Goal: Task Accomplishment & Management: Manage account settings

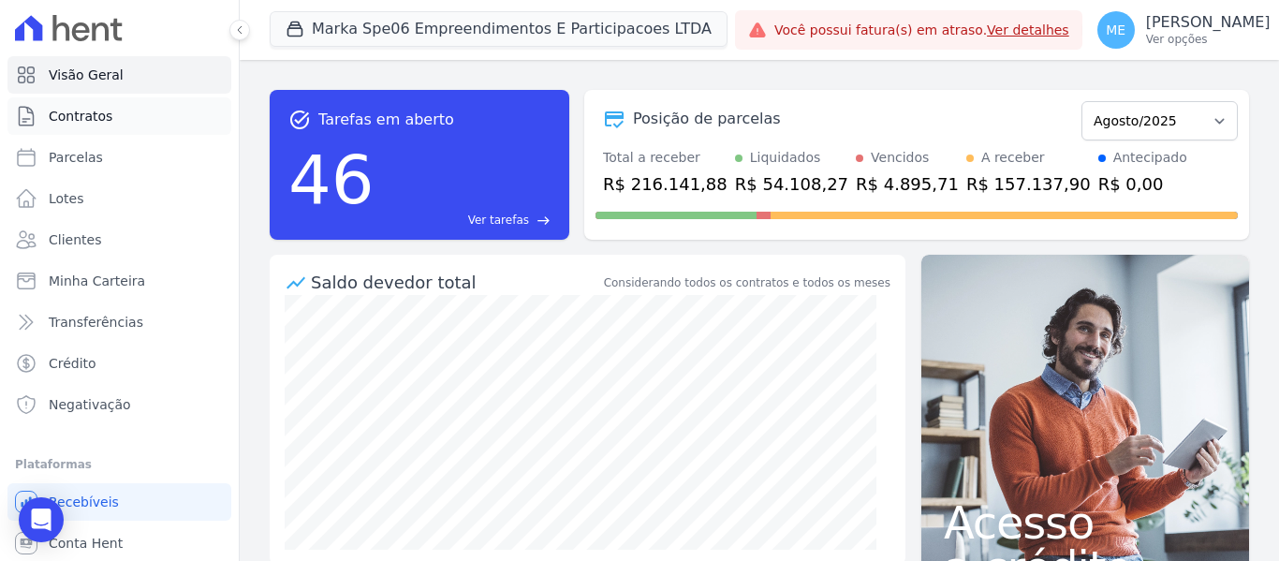
click at [105, 118] on span "Contratos" at bounding box center [81, 116] width 64 height 19
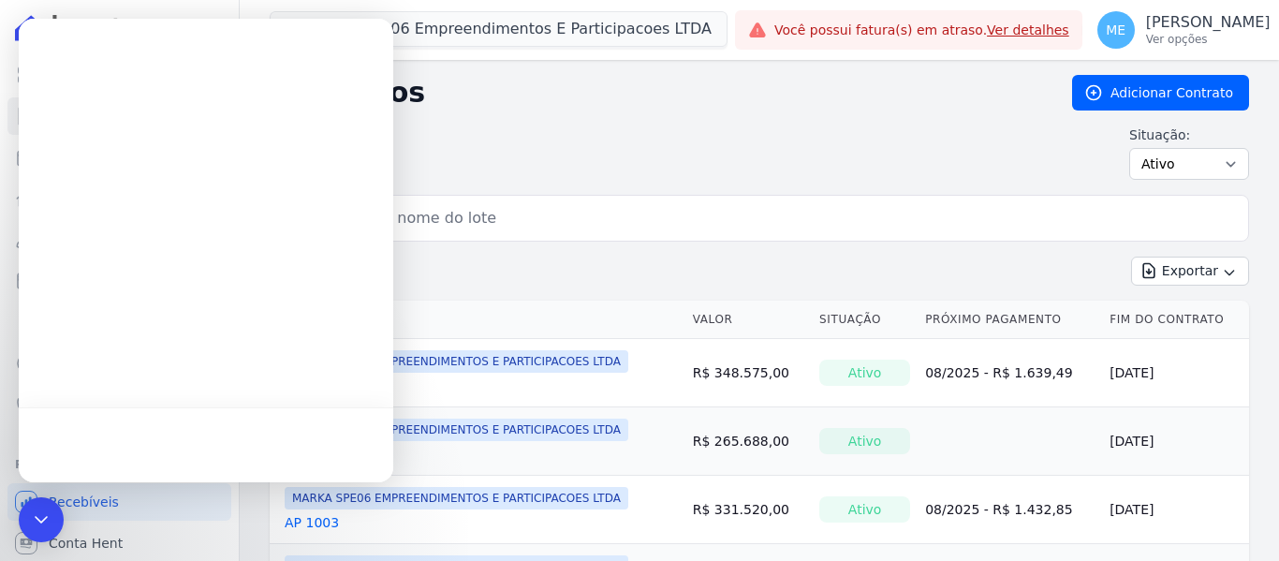
click at [549, 225] on input "search" at bounding box center [770, 217] width 940 height 37
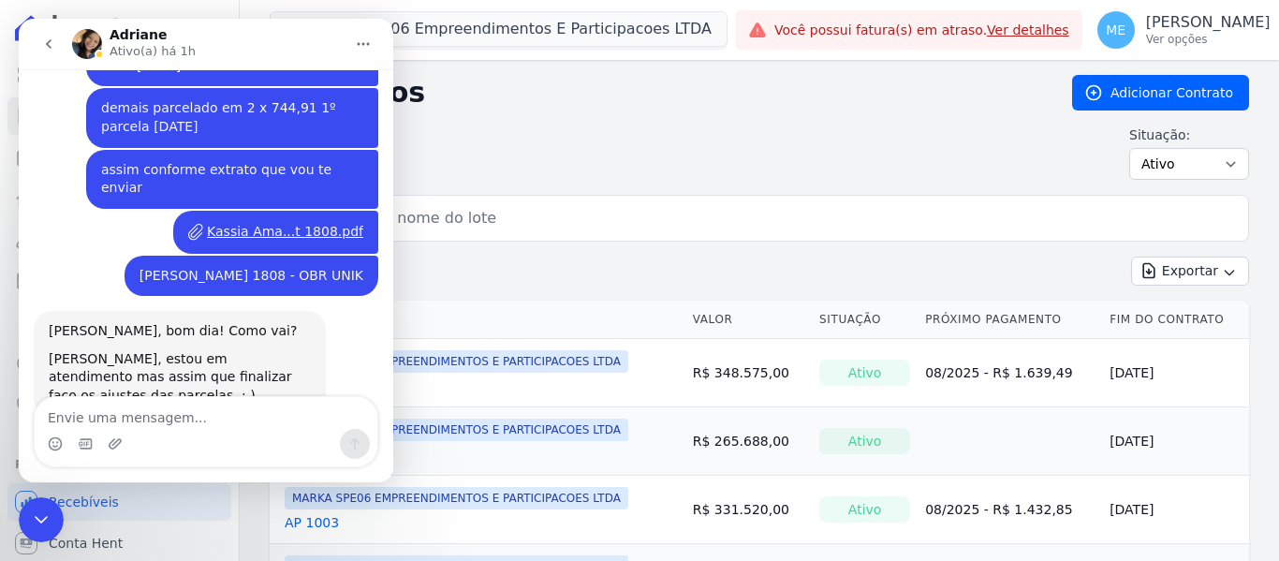
scroll to position [463, 0]
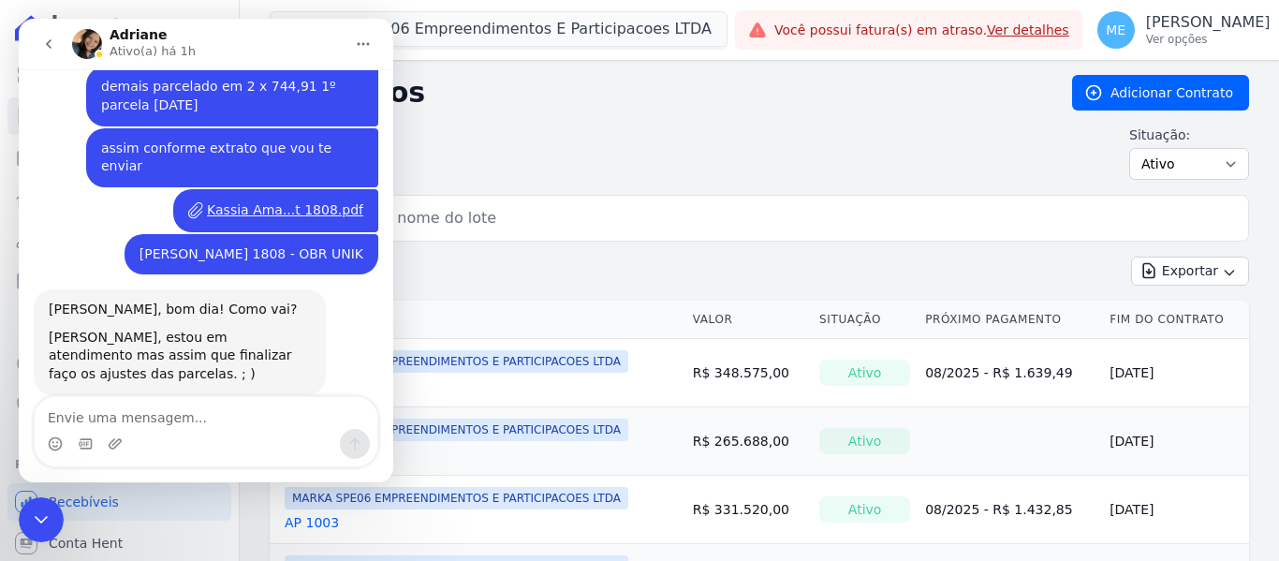
click at [549, 224] on input "search" at bounding box center [770, 217] width 940 height 37
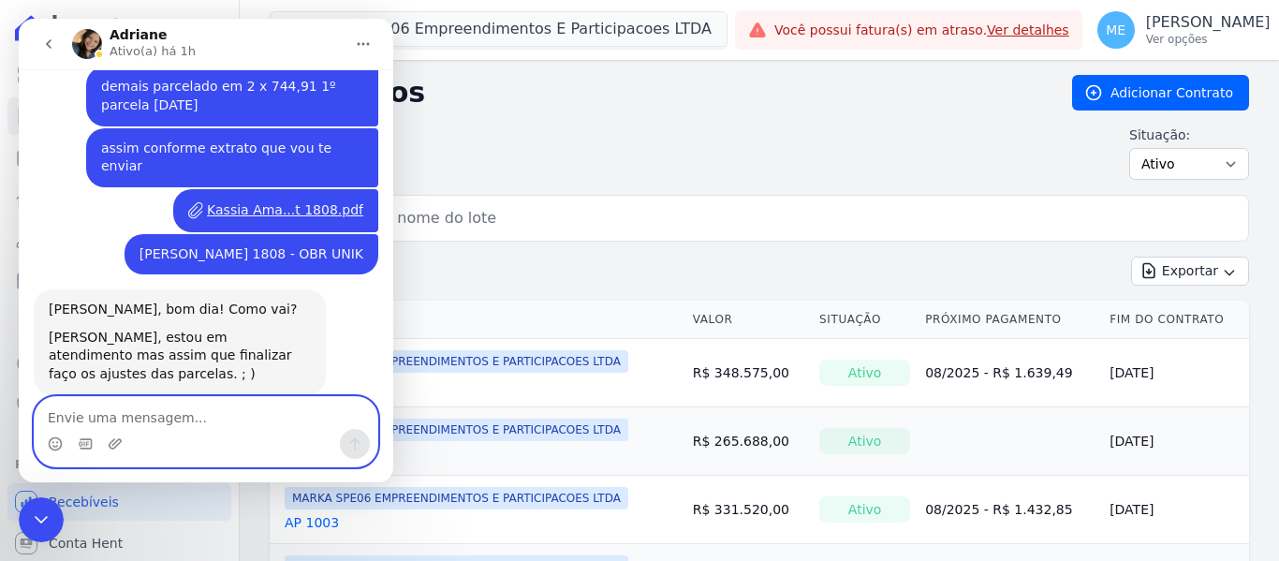
click at [157, 422] on textarea "Envie uma mensagem..." at bounding box center [206, 413] width 343 height 32
type textarea "ok"
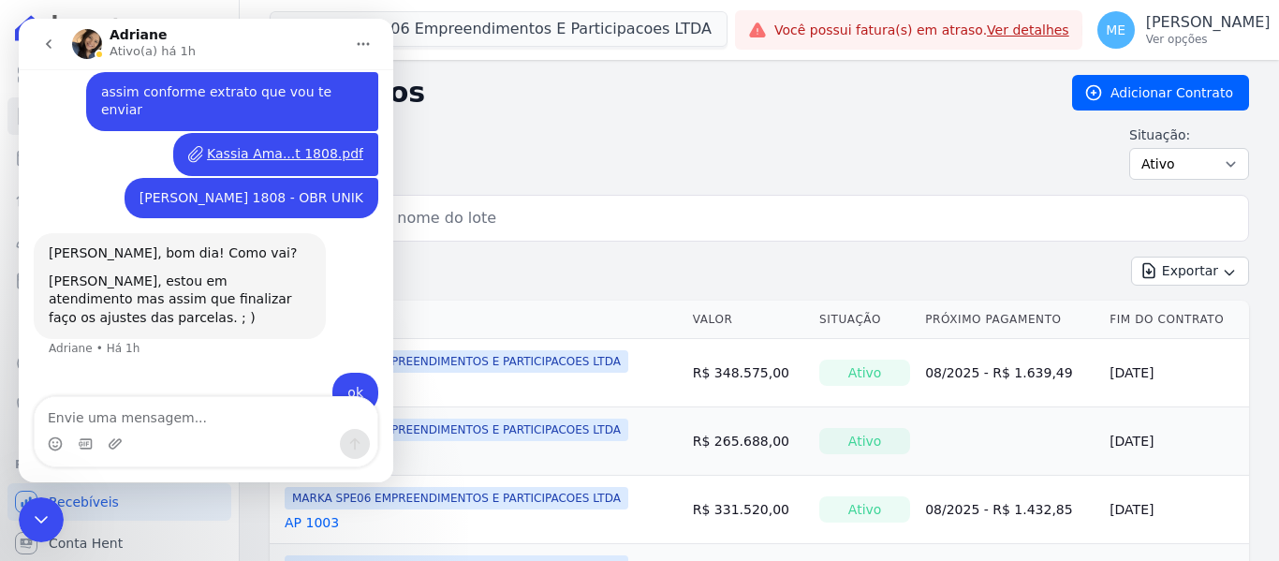
click at [598, 151] on div "Situação: Ativo Todos Pausado Distratado Rascunho Expirado Encerrado" at bounding box center [759, 152] width 979 height 54
click at [36, 534] on div "Encerramento do Messenger da Intercom" at bounding box center [41, 519] width 45 height 45
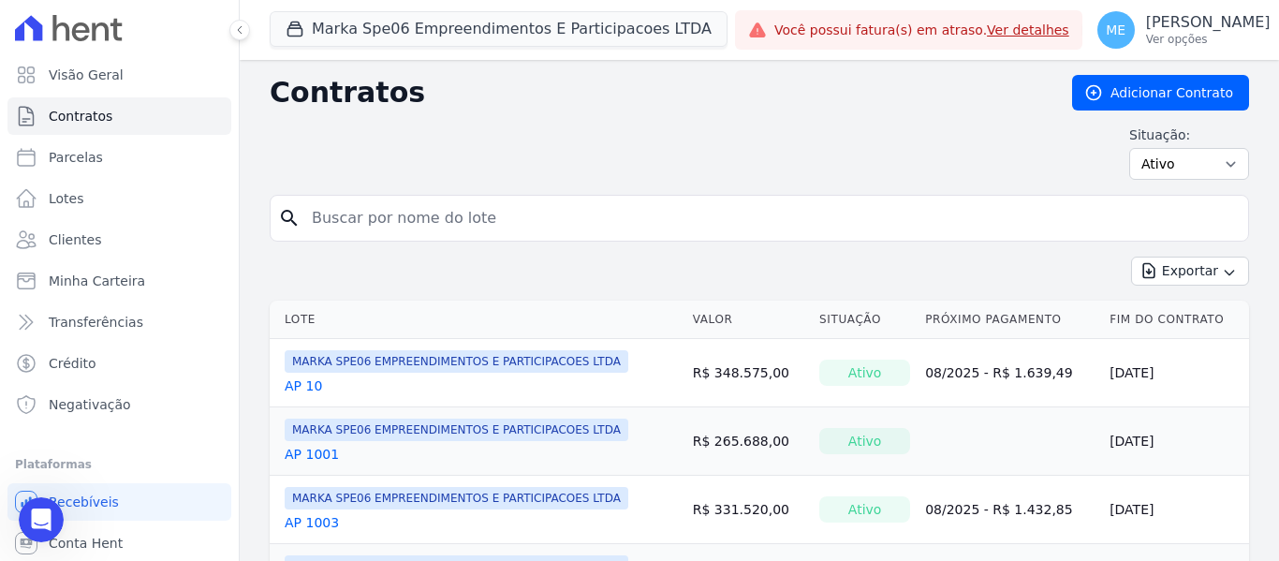
click at [417, 230] on input "search" at bounding box center [770, 217] width 940 height 37
type input "1808"
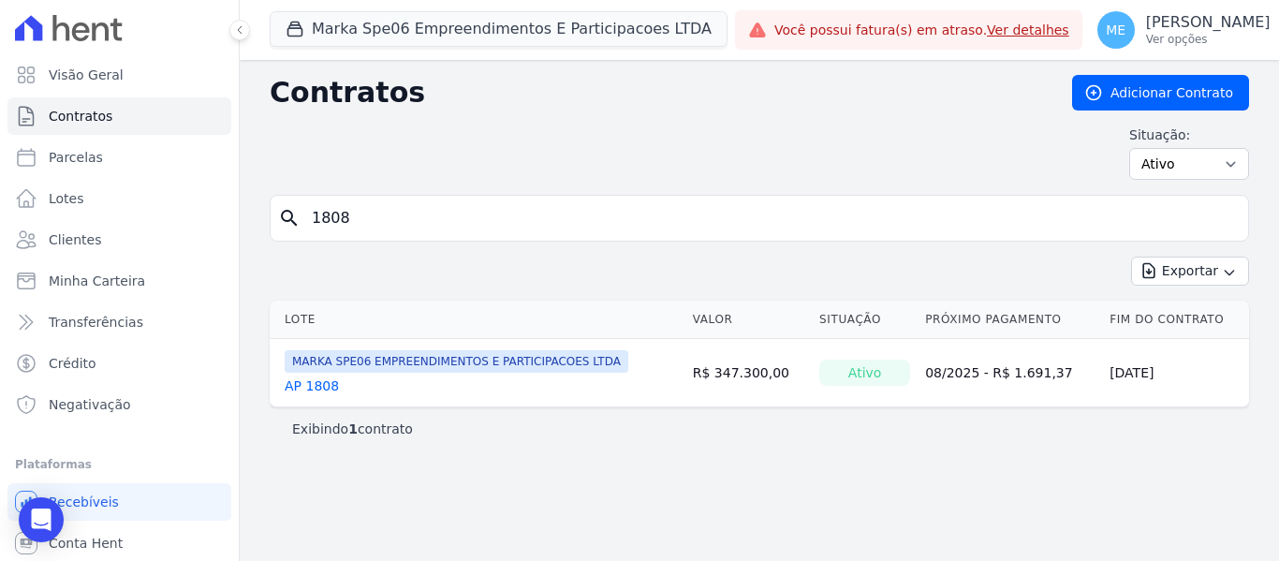
click at [314, 387] on link "AP 1808" at bounding box center [312, 385] width 54 height 19
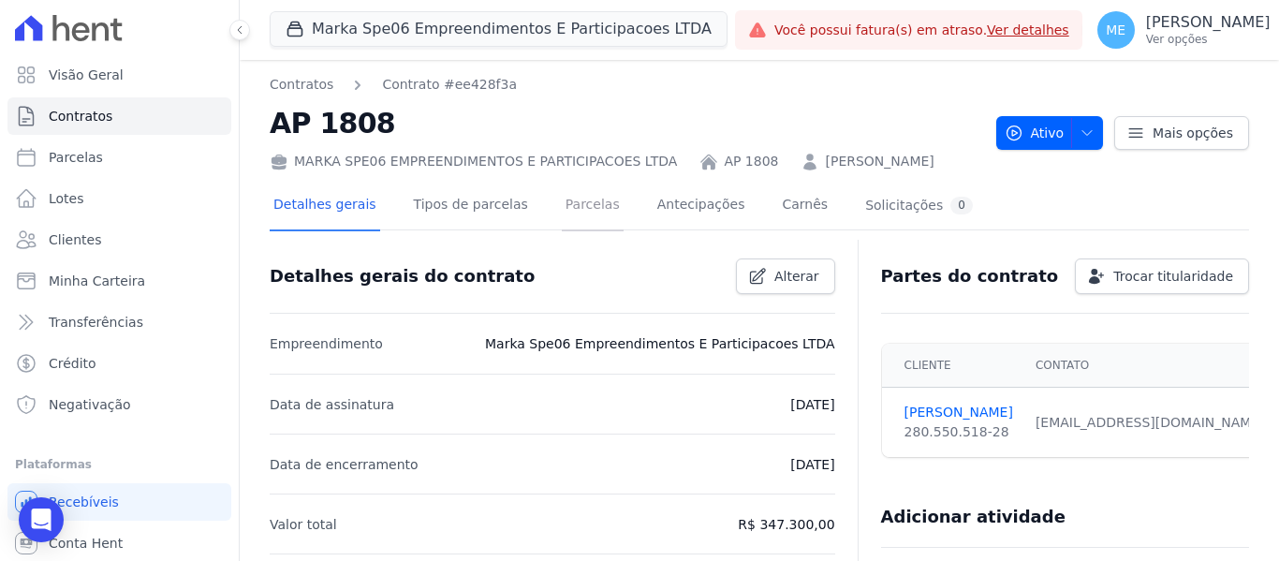
click at [567, 206] on link "Parcelas" at bounding box center [593, 207] width 62 height 50
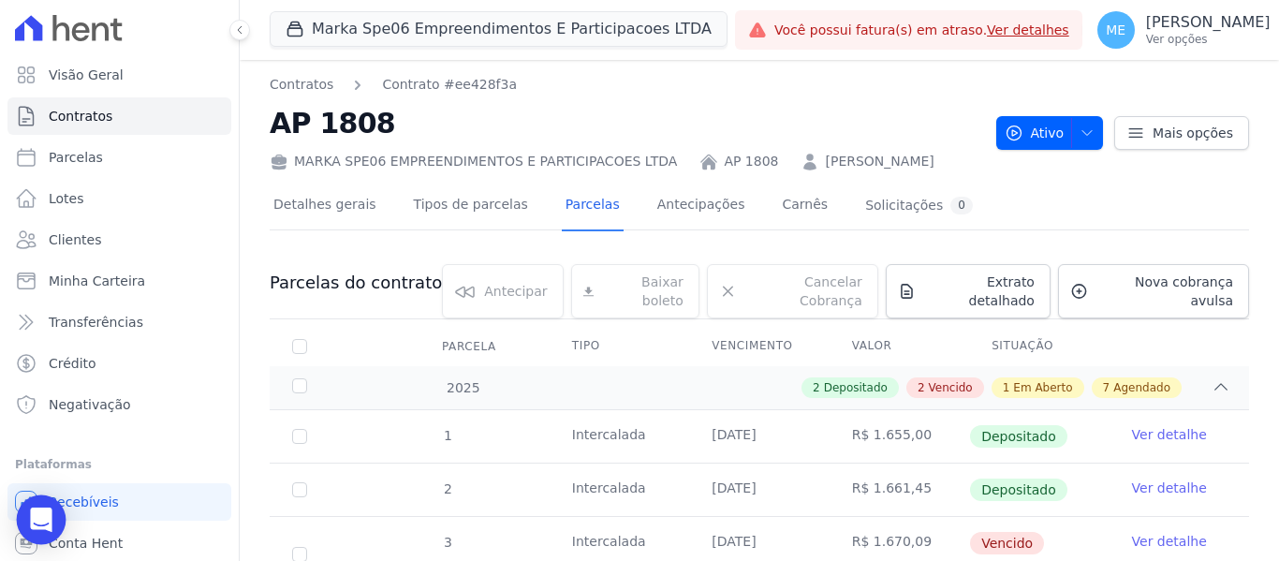
click at [40, 518] on icon "Open Intercom Messenger" at bounding box center [41, 519] width 22 height 24
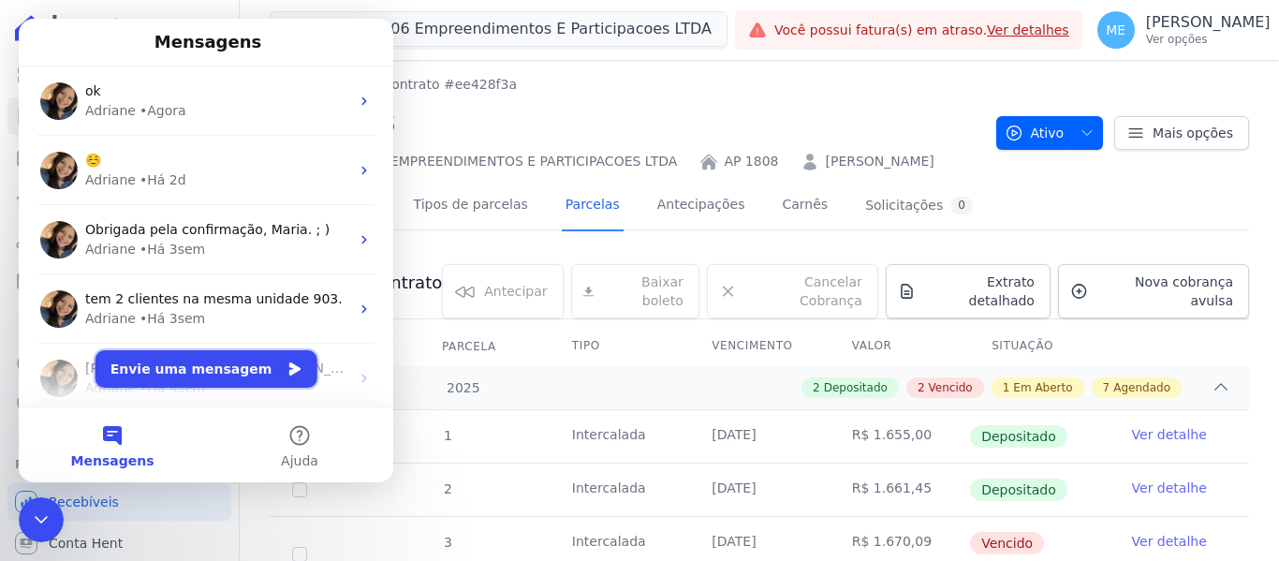
click at [194, 365] on button "Envie uma mensagem" at bounding box center [206, 368] width 222 height 37
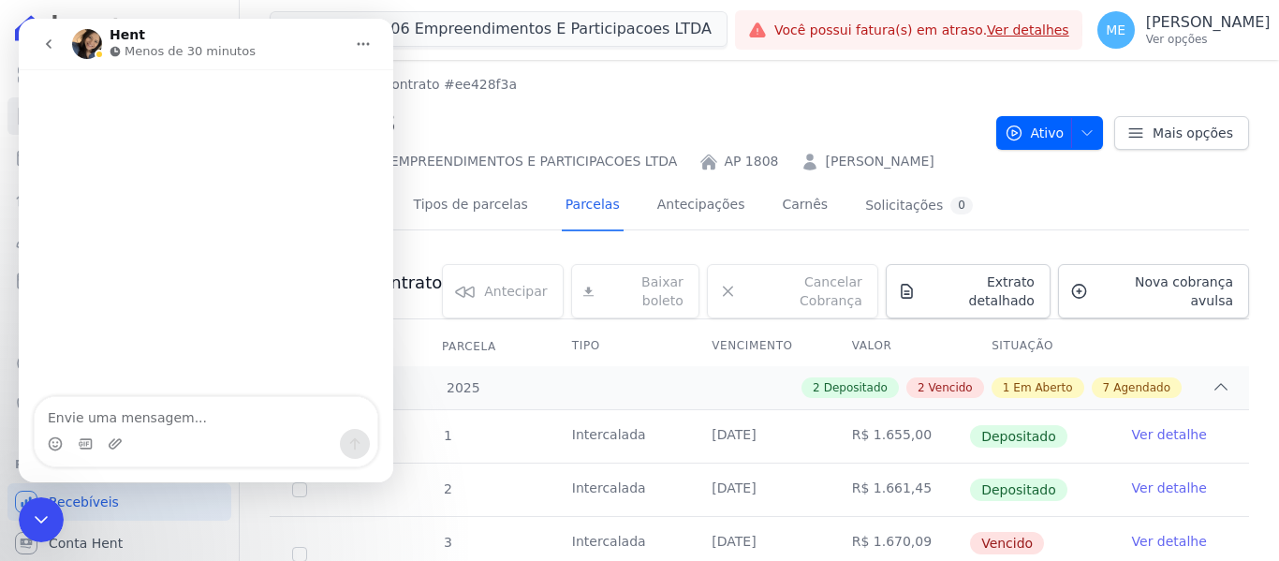
scroll to position [42, 0]
click at [28, 525] on div "Encerramento do Messenger da Intercom" at bounding box center [41, 519] width 45 height 45
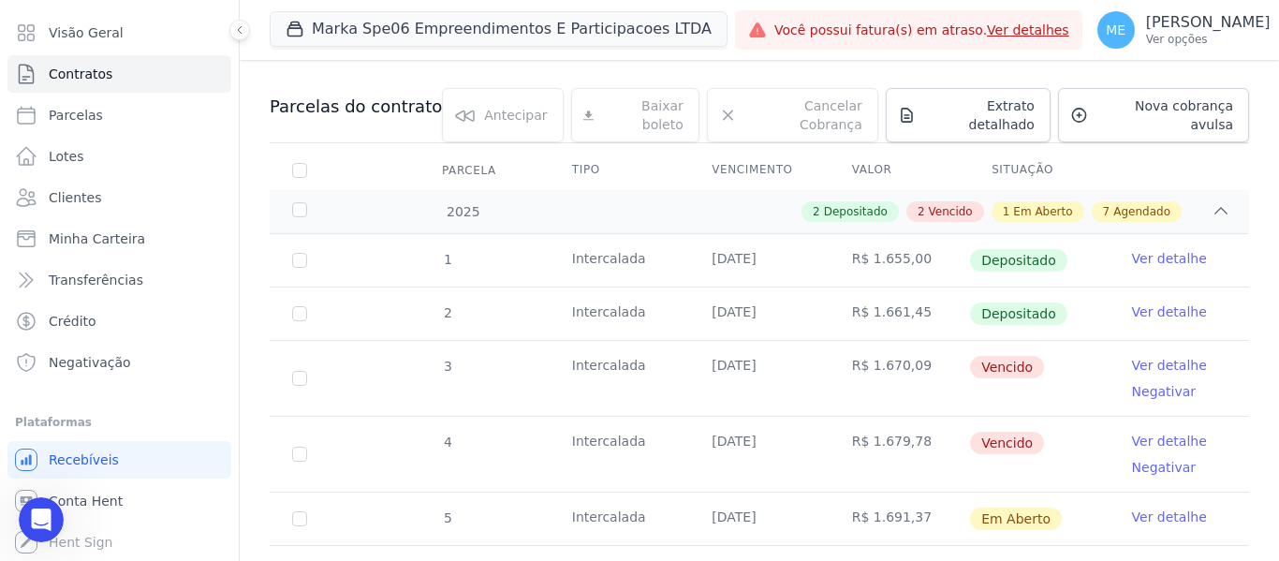
scroll to position [0, 0]
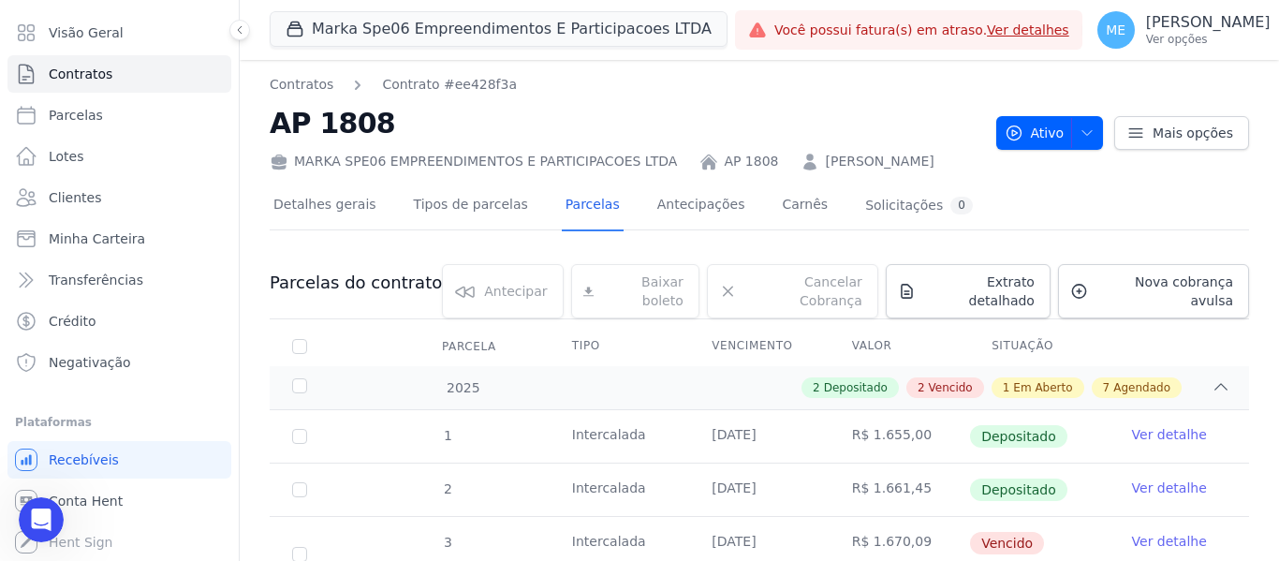
click at [50, 524] on icon "Abertura do Messenger da Intercom" at bounding box center [41, 519] width 31 height 31
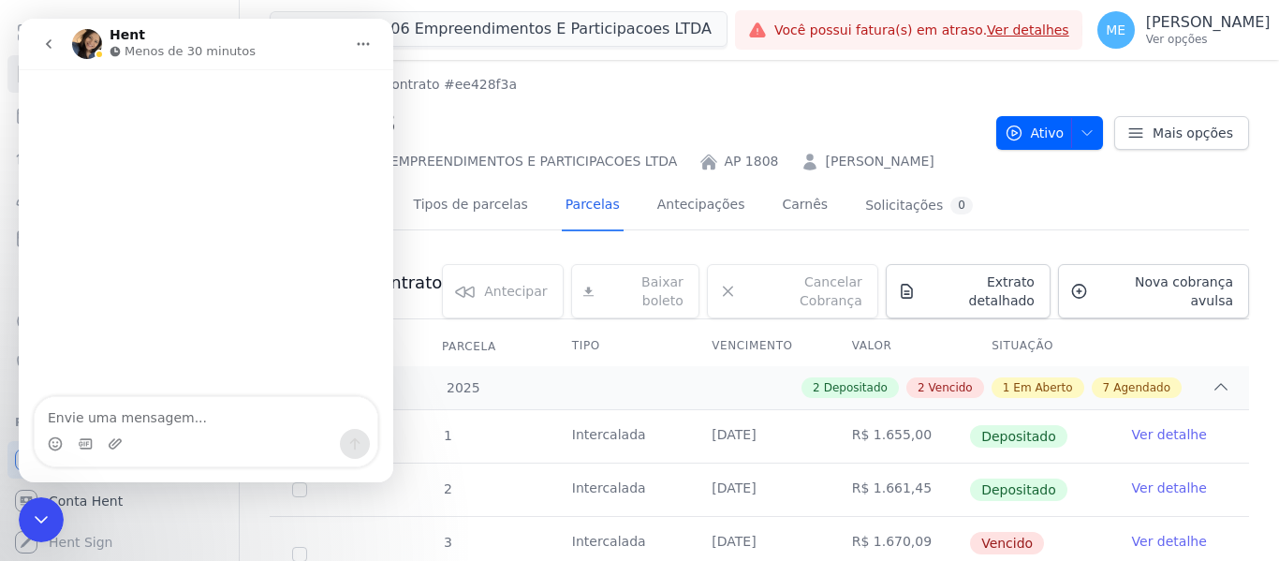
click at [206, 232] on div "Messenger da Intercom" at bounding box center [206, 233] width 374 height 329
click at [51, 41] on icon "go back" at bounding box center [49, 43] width 6 height 9
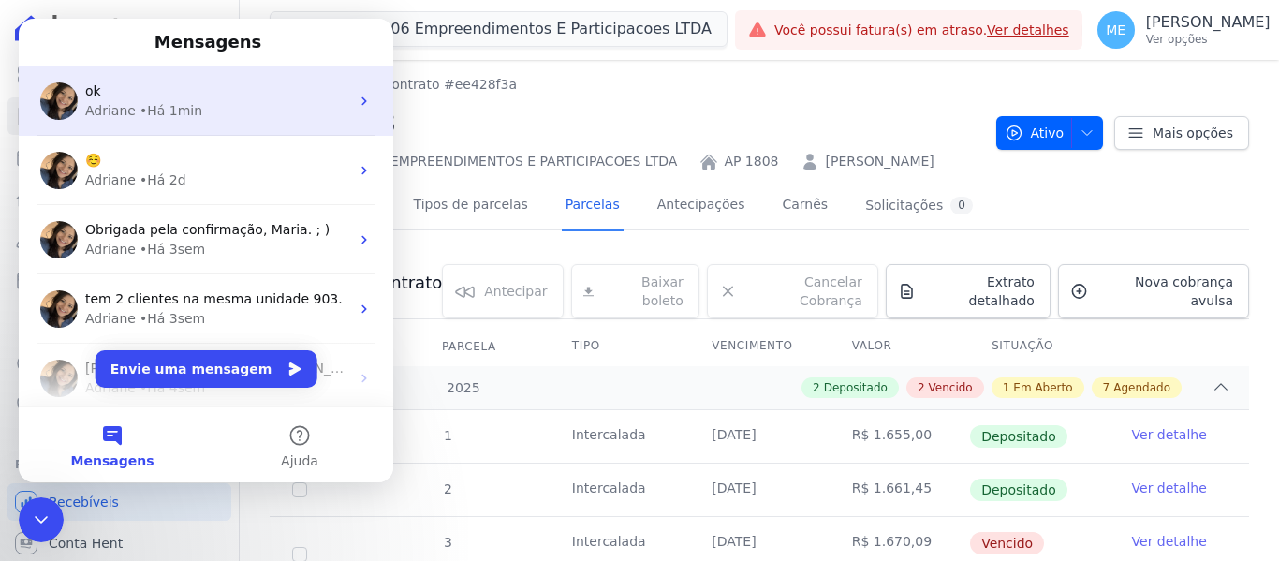
click at [167, 103] on div "• Há 1min" at bounding box center [170, 111] width 63 height 20
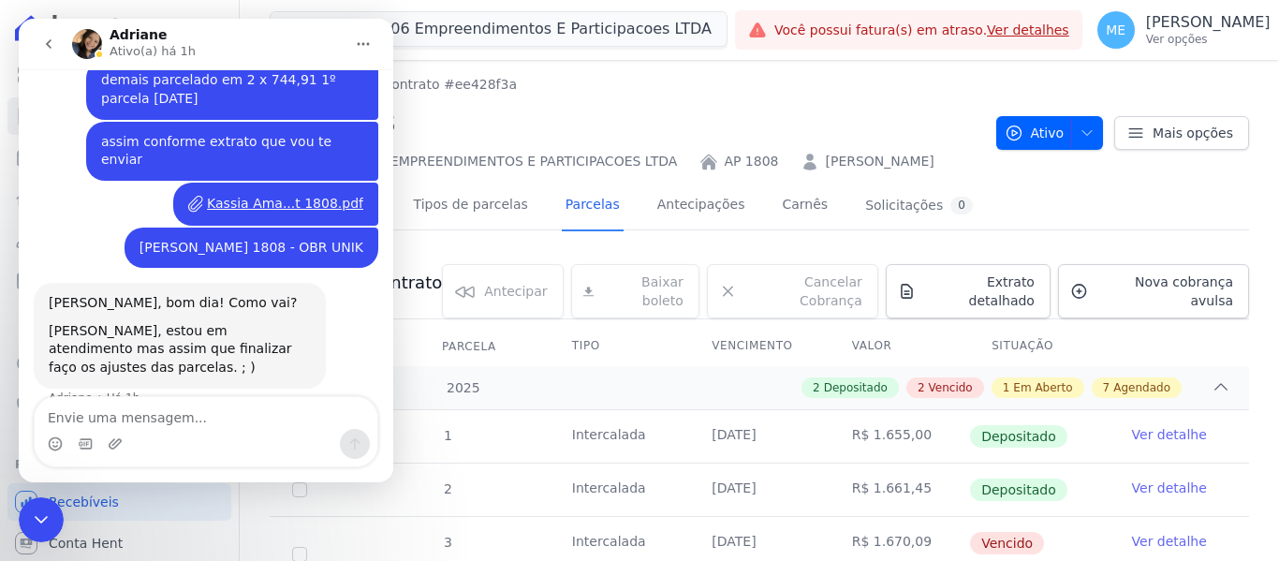
scroll to position [519, 0]
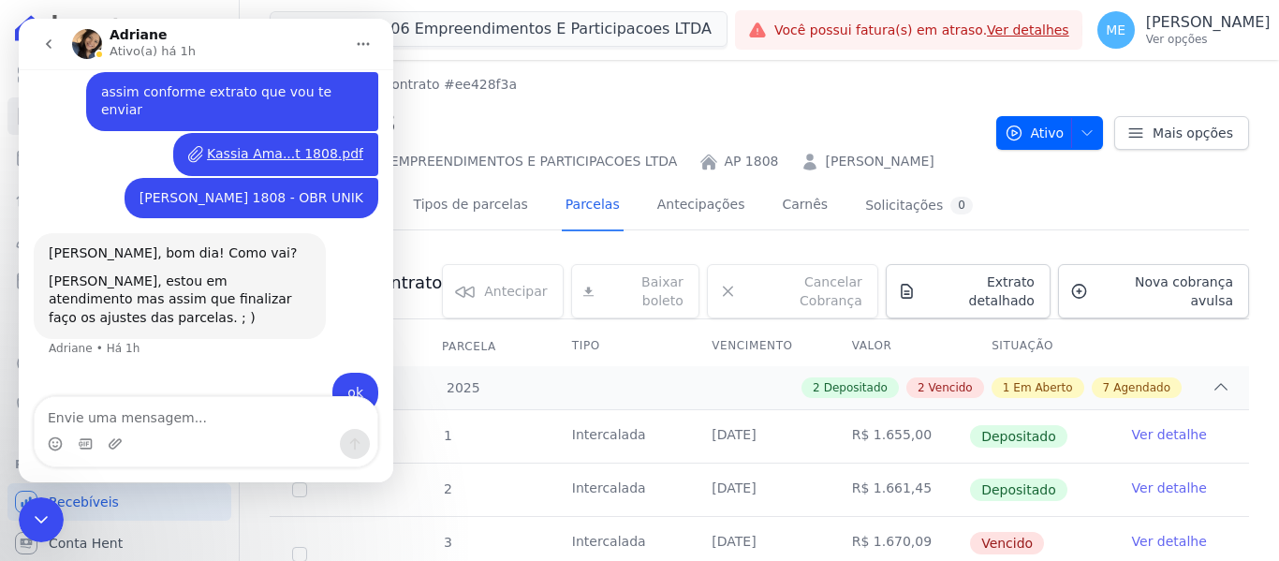
click at [238, 411] on textarea "Envie uma mensagem..." at bounding box center [206, 413] width 343 height 32
type textarea "fico no aguardo"
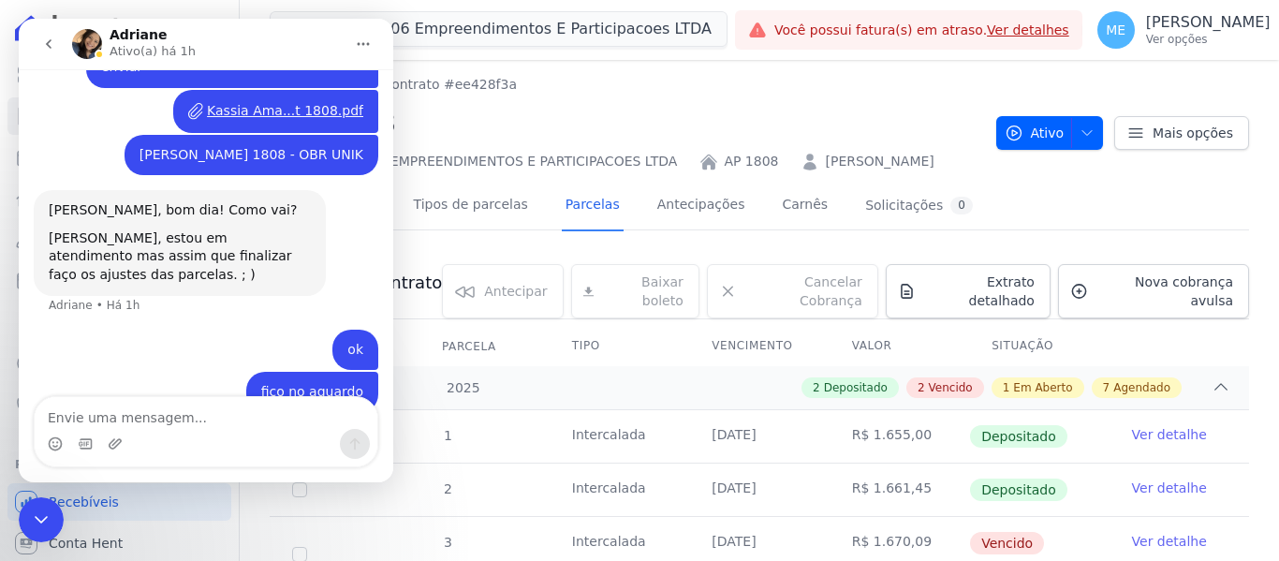
click at [36, 528] on icon "Encerramento do Messenger da Intercom" at bounding box center [41, 519] width 22 height 22
